Goal: Task Accomplishment & Management: Use online tool/utility

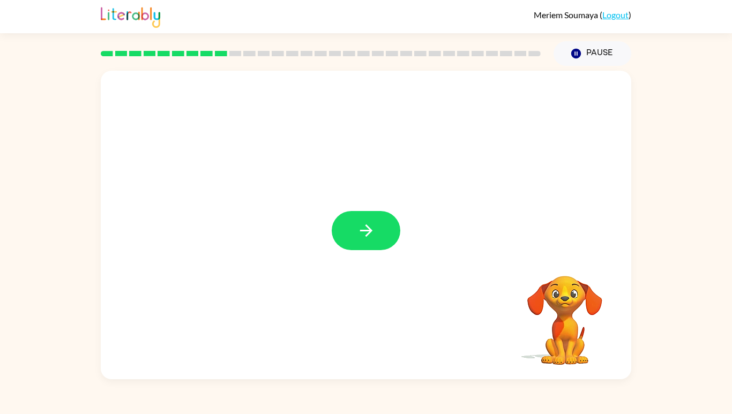
click at [408, 241] on div at bounding box center [366, 225] width 531 height 309
click at [389, 250] on button "button" at bounding box center [366, 230] width 69 height 39
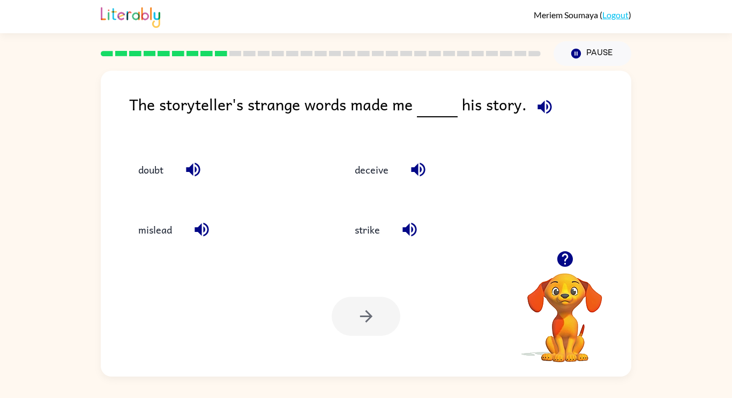
click at [449, 236] on div "strike" at bounding box center [440, 230] width 192 height 29
click at [553, 112] on button "button" at bounding box center [544, 106] width 27 height 27
click at [468, 286] on div "Your browser must support playing .mp4 files to use Literably. Please try using…" at bounding box center [366, 316] width 531 height 121
click at [538, 110] on icon "button" at bounding box center [545, 107] width 19 height 19
click at [443, 242] on div "strike" at bounding box center [440, 230] width 192 height 29
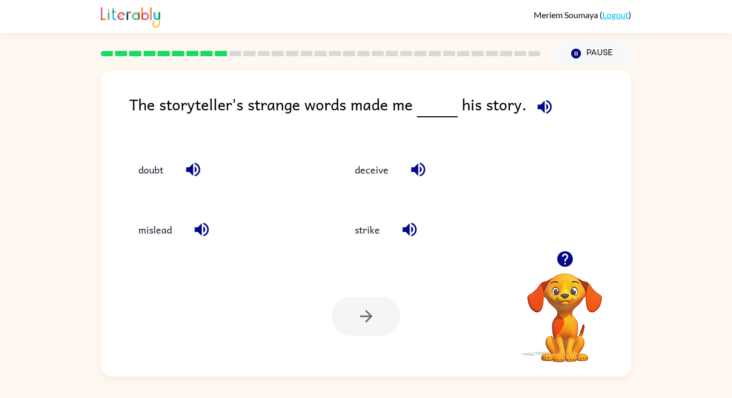
click at [547, 101] on icon "button" at bounding box center [545, 107] width 19 height 19
click at [145, 166] on button "doubt" at bounding box center [151, 169] width 47 height 29
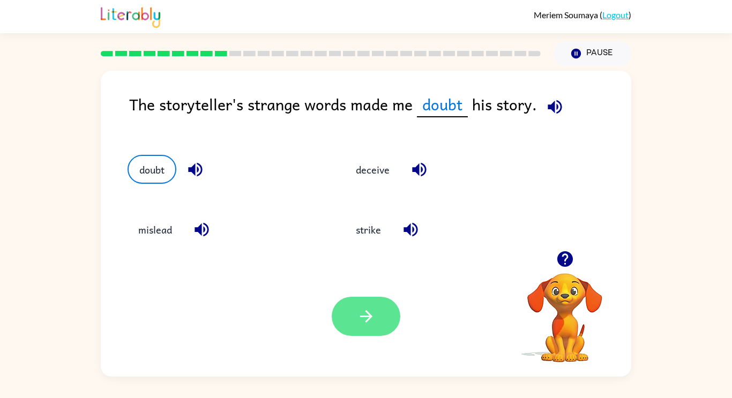
click at [368, 332] on button "button" at bounding box center [366, 316] width 69 height 39
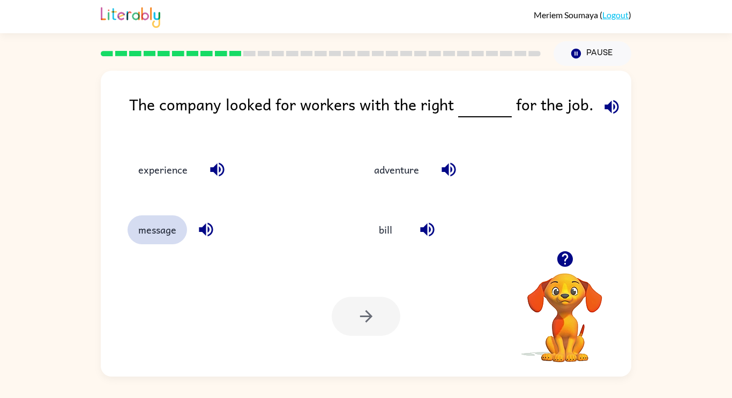
click at [157, 227] on button "message" at bounding box center [158, 230] width 60 height 29
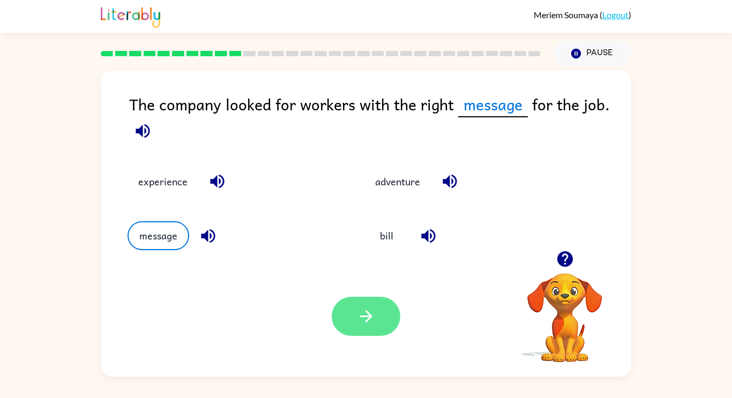
click at [370, 319] on icon "button" at bounding box center [366, 316] width 19 height 19
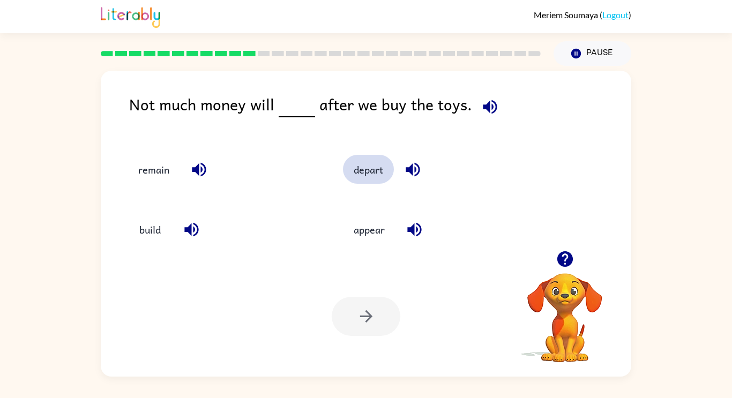
click at [366, 167] on button "depart" at bounding box center [368, 169] width 51 height 29
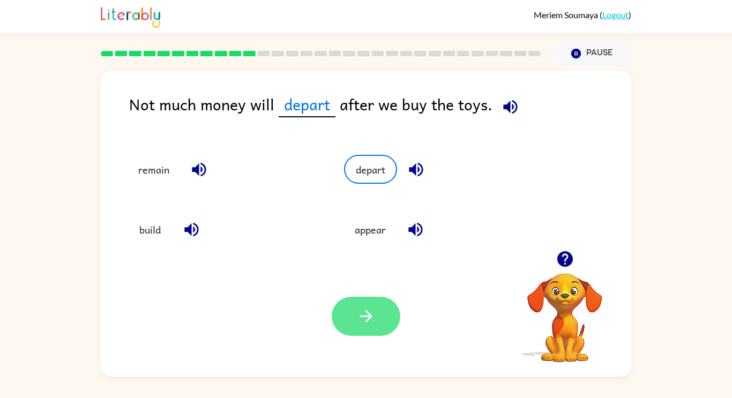
click at [362, 314] on icon "button" at bounding box center [366, 316] width 19 height 19
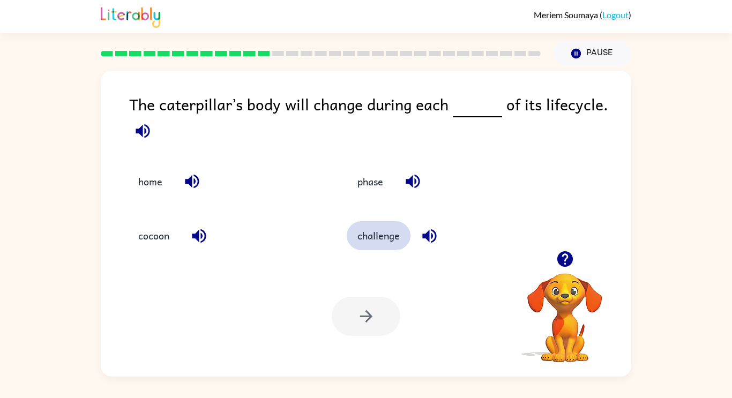
click at [377, 230] on button "challenge" at bounding box center [379, 235] width 64 height 29
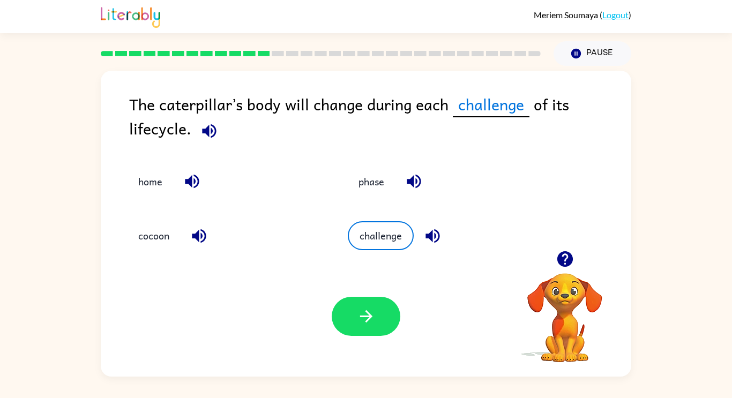
click at [374, 342] on div "Your browser must support playing .mp4 files to use Literably. Please try using…" at bounding box center [366, 316] width 531 height 121
click at [365, 303] on button "button" at bounding box center [366, 316] width 69 height 39
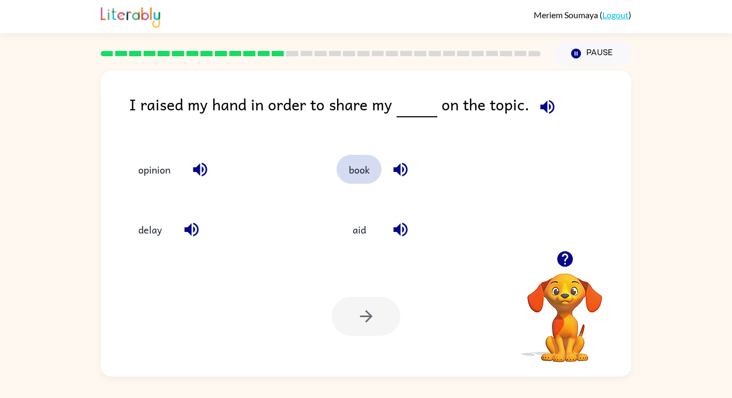
click at [359, 172] on button "book" at bounding box center [359, 169] width 45 height 29
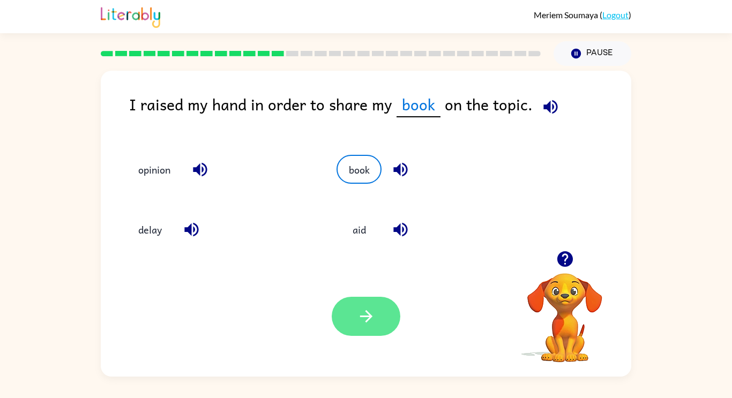
click at [357, 307] on icon "button" at bounding box center [366, 316] width 19 height 19
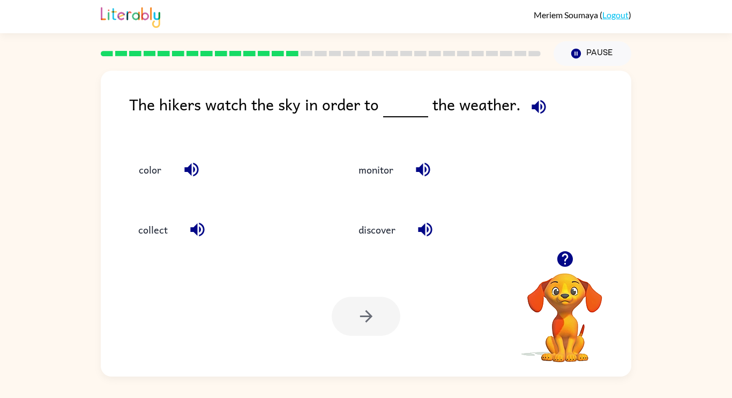
click at [574, 249] on button "button" at bounding box center [565, 259] width 27 height 27
click at [567, 264] on video "Your browser must support playing .mp4 files to use Literably. Please try using…" at bounding box center [565, 310] width 107 height 107
click at [568, 270] on video "Your browser must support playing .mp4 files to use Literably. Please try using…" at bounding box center [565, 310] width 107 height 107
click at [568, 272] on video "Your browser must support playing .mp4 files to use Literably. Please try using…" at bounding box center [565, 310] width 107 height 107
click at [572, 268] on video "Your browser must support playing .mp4 files to use Literably. Please try using…" at bounding box center [565, 310] width 107 height 107
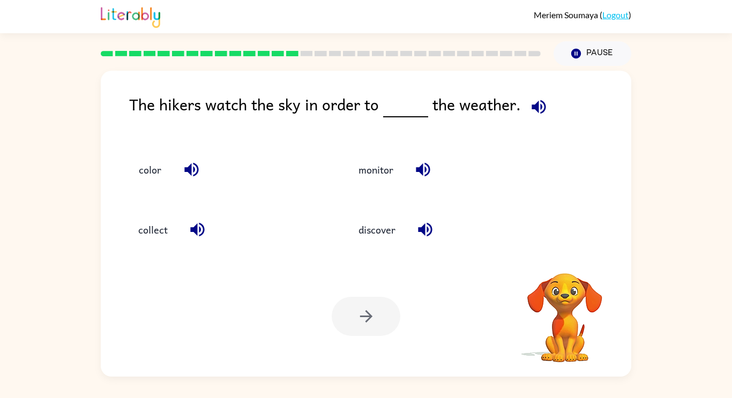
click at [580, 263] on video "Your browser must support playing .mp4 files to use Literably. Please try using…" at bounding box center [565, 310] width 107 height 107
click at [575, 261] on video "Your browser must support playing .mp4 files to use Literably. Please try using…" at bounding box center [565, 310] width 107 height 107
click at [582, 259] on video "Your browser must support playing .mp4 files to use Literably. Please try using…" at bounding box center [565, 310] width 107 height 107
click at [569, 258] on icon "button" at bounding box center [565, 259] width 16 height 16
click at [566, 260] on video "Your browser must support playing .mp4 files to use Literably. Please try using…" at bounding box center [565, 310] width 107 height 107
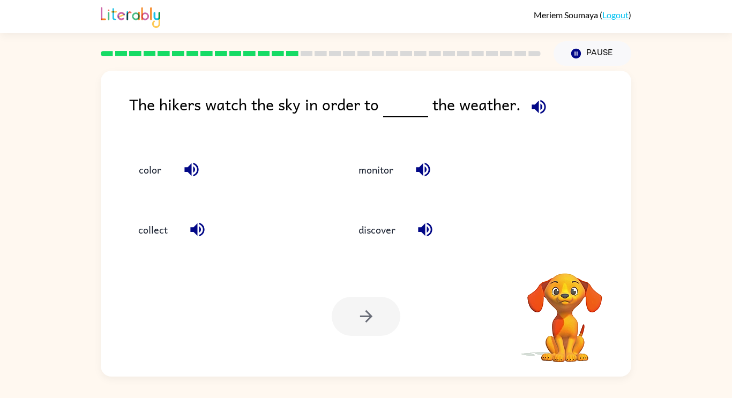
click at [568, 259] on video "Your browser must support playing .mp4 files to use Literably. Please try using…" at bounding box center [565, 310] width 107 height 107
click at [564, 258] on video "Your browser must support playing .mp4 files to use Literably. Please try using…" at bounding box center [565, 310] width 107 height 107
click at [566, 260] on video "Your browser must support playing .mp4 files to use Literably. Please try using…" at bounding box center [565, 310] width 107 height 107
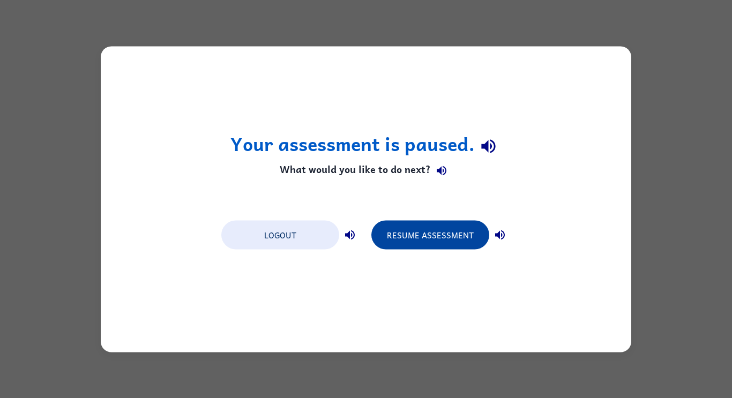
click at [446, 233] on button "Resume Assessment" at bounding box center [431, 234] width 118 height 29
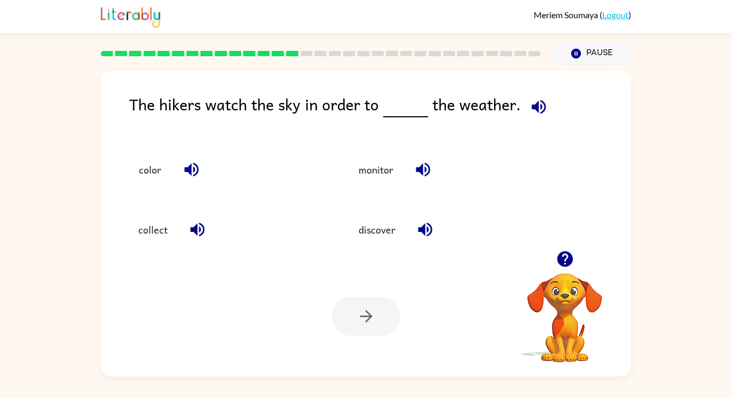
click at [125, 4] on img at bounding box center [131, 16] width 60 height 24
